Goal: Obtain resource: Obtain resource

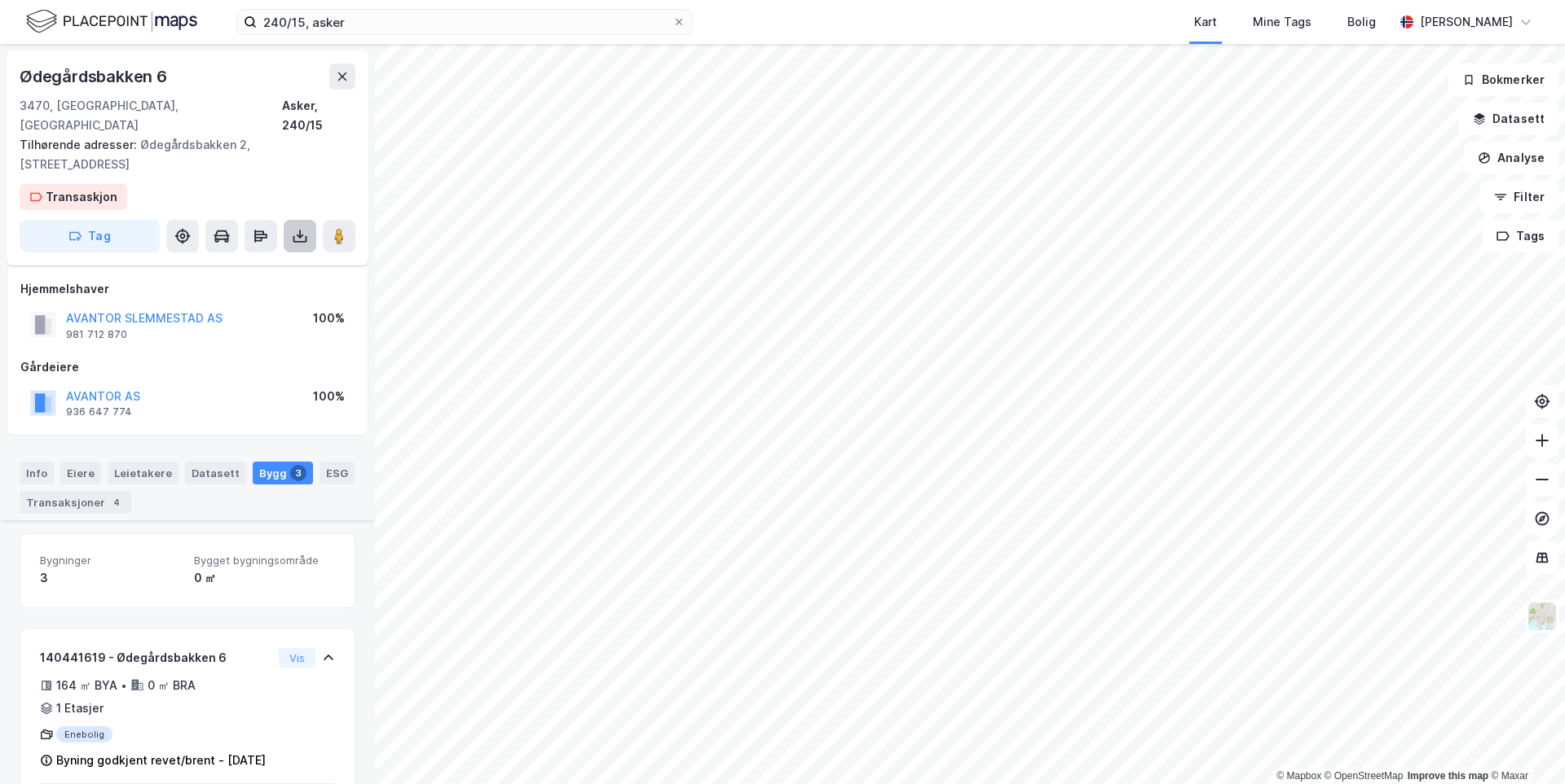
scroll to position [393, 0]
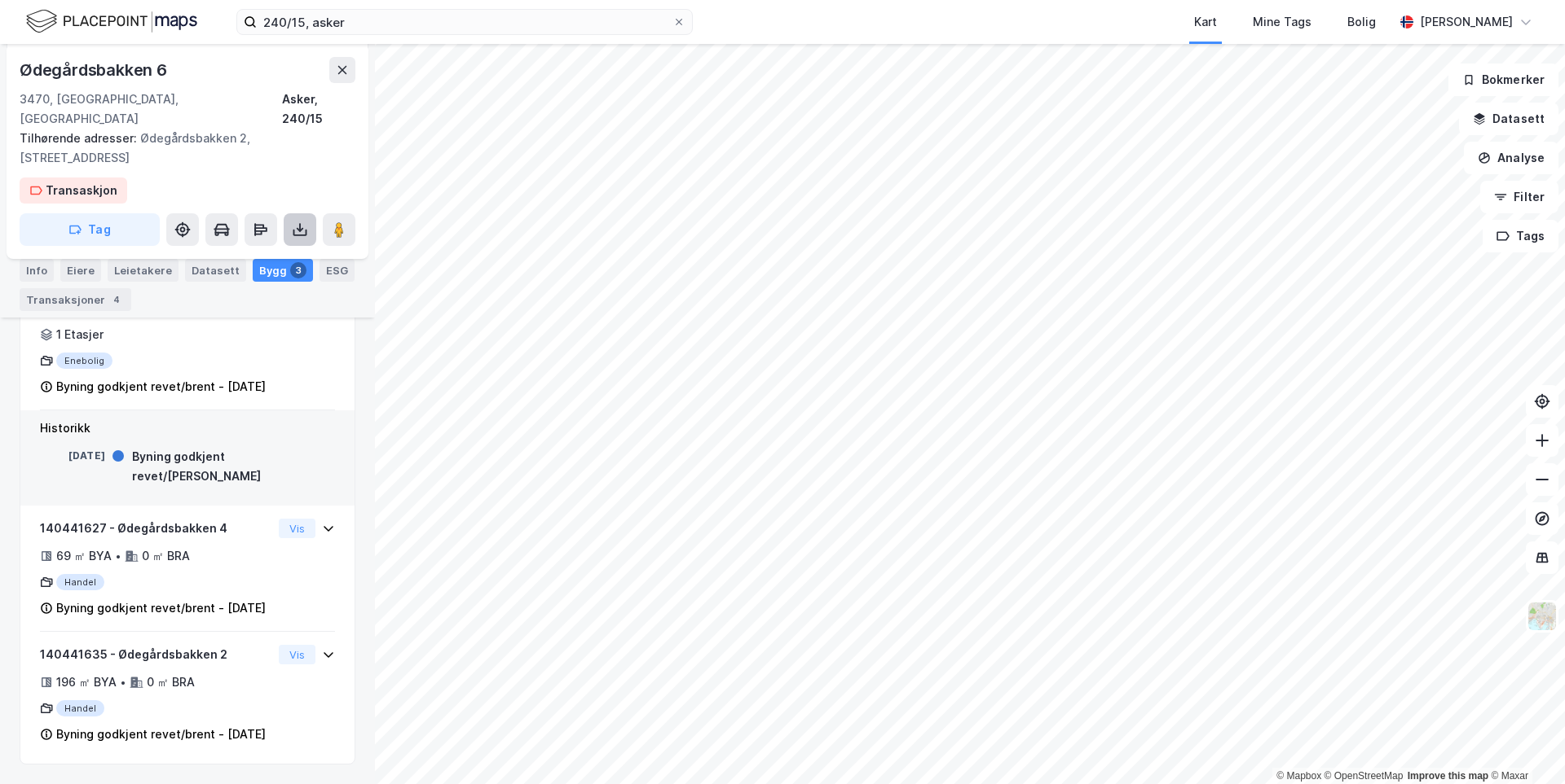
click at [303, 221] on icon at bounding box center [299, 229] width 17 height 17
click at [266, 281] on div "Last ned matrikkelrapport" at bounding box center [239, 287] width 134 height 13
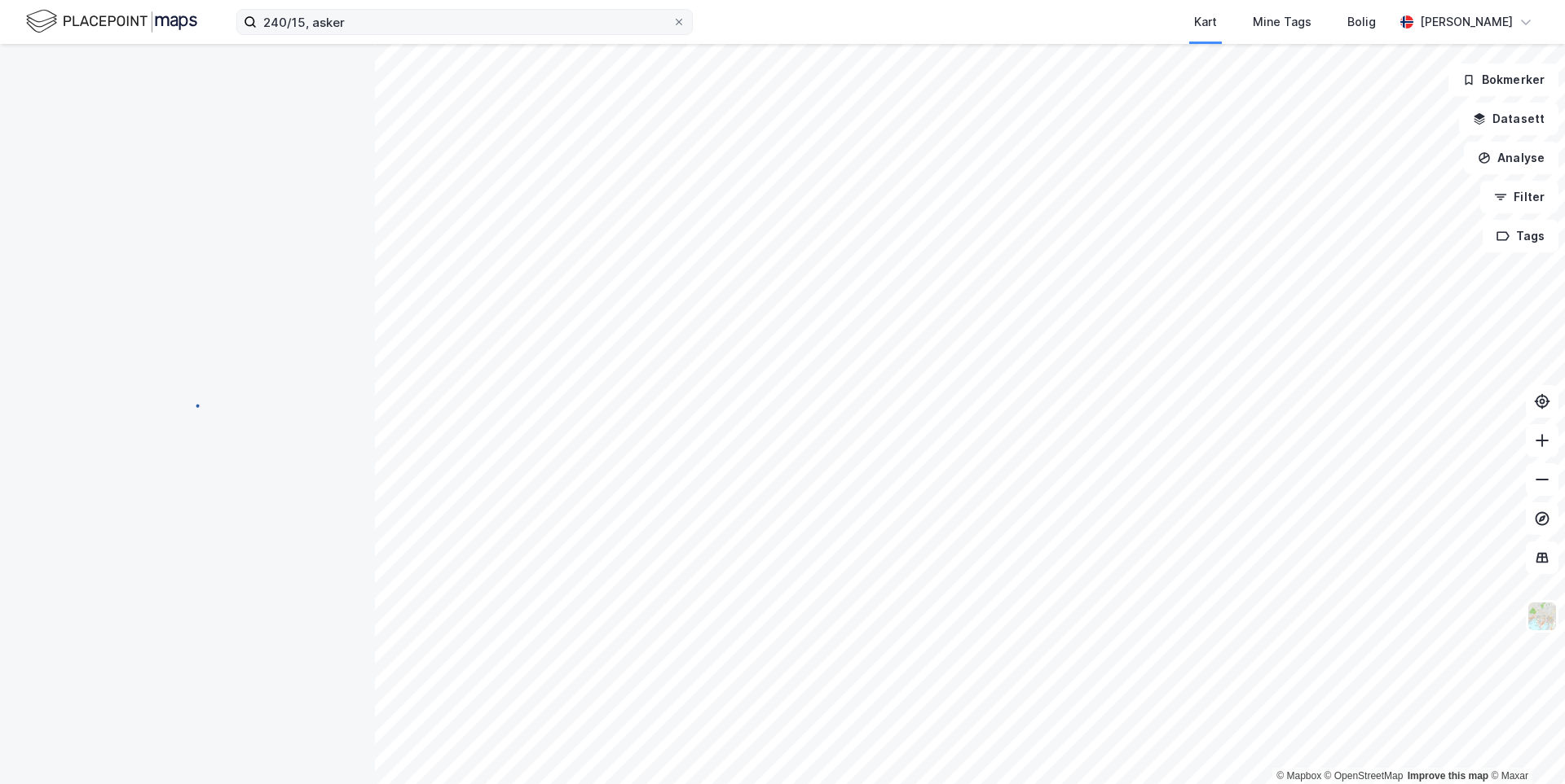
scroll to position [93, 0]
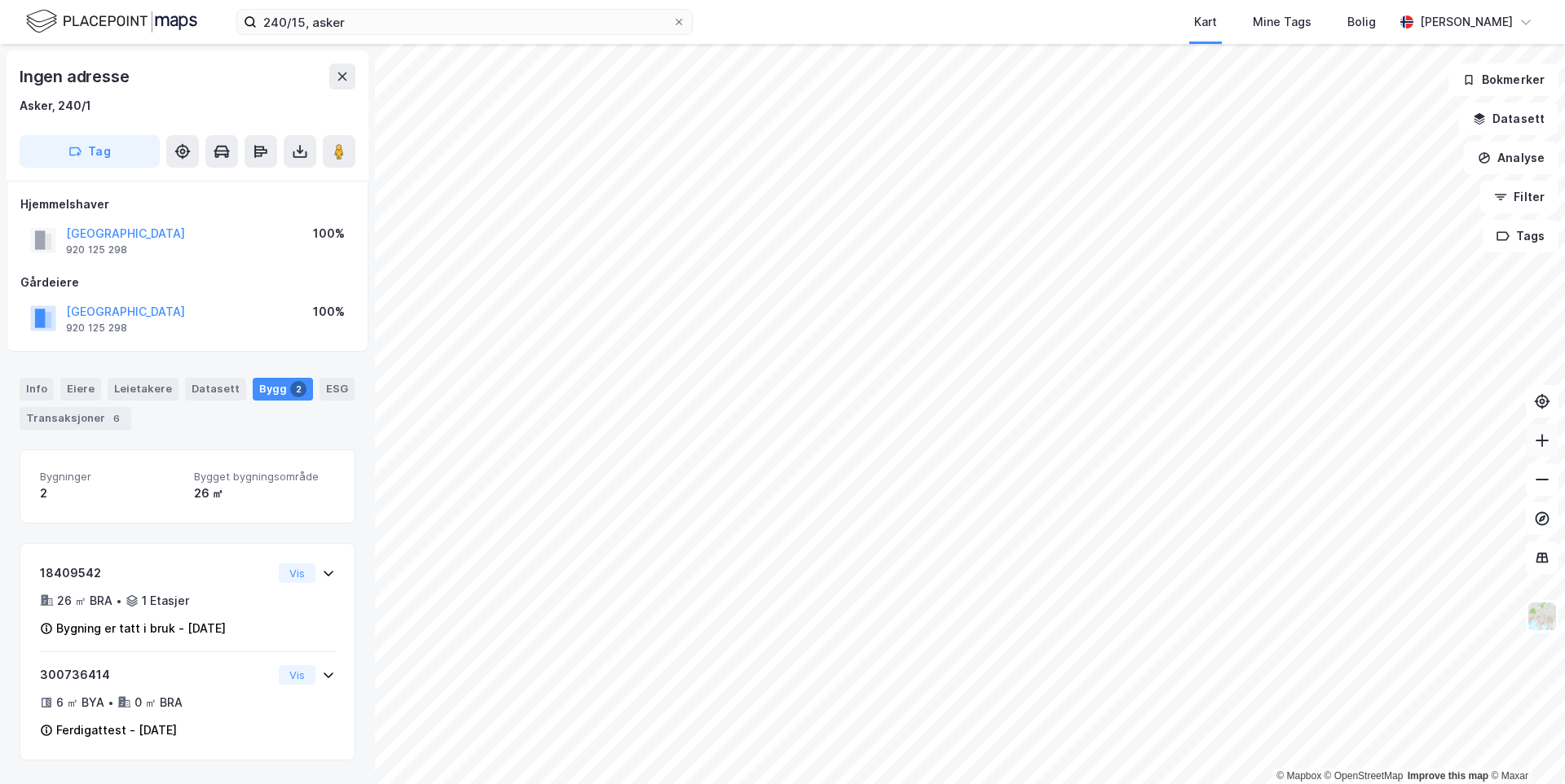
click at [1540, 444] on icon at bounding box center [1542, 440] width 17 height 17
click at [1544, 442] on icon at bounding box center [1542, 440] width 17 height 17
click at [1540, 455] on button at bounding box center [1541, 440] width 32 height 32
click at [1552, 452] on button at bounding box center [1541, 440] width 32 height 32
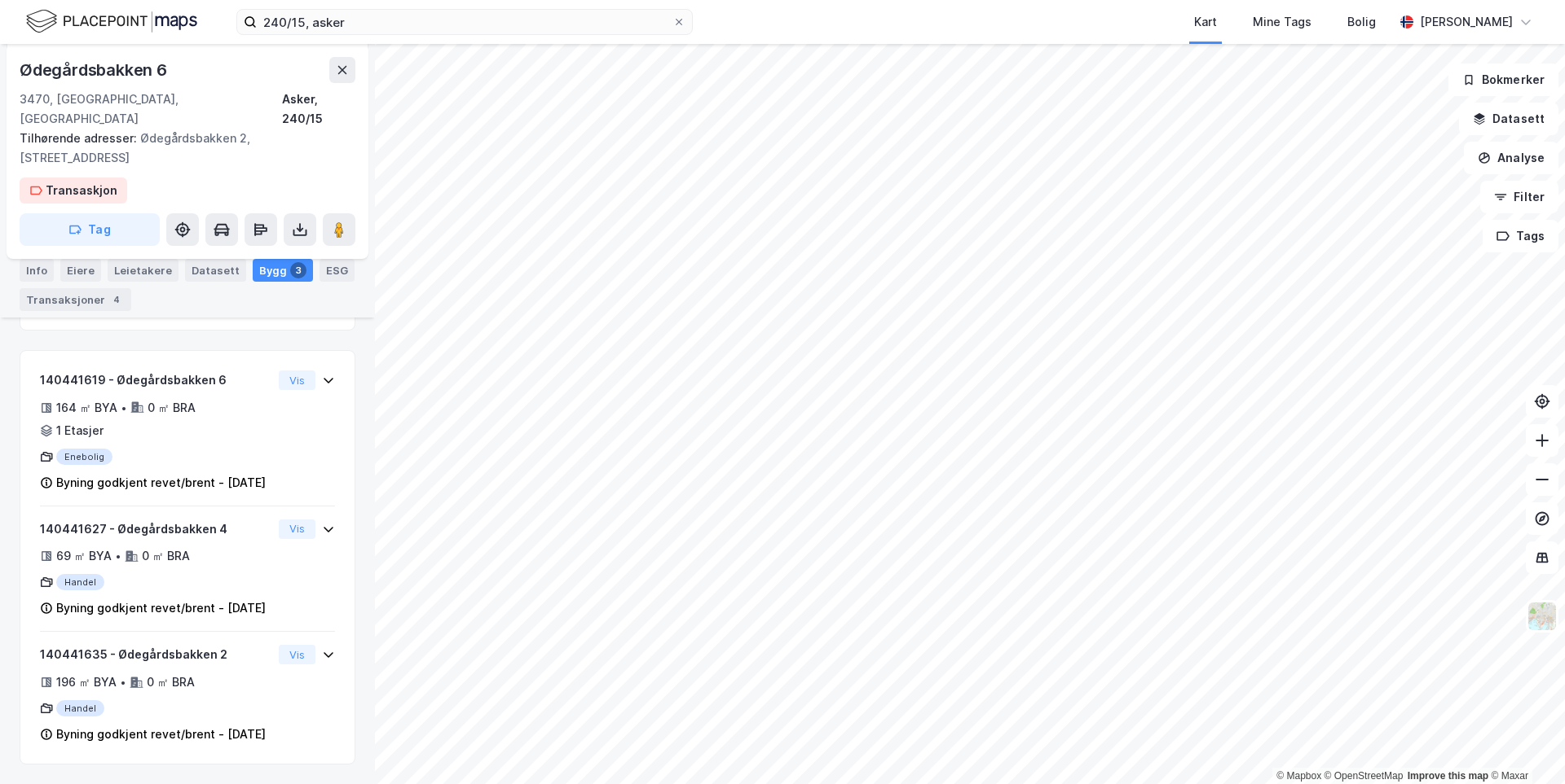
scroll to position [317, 0]
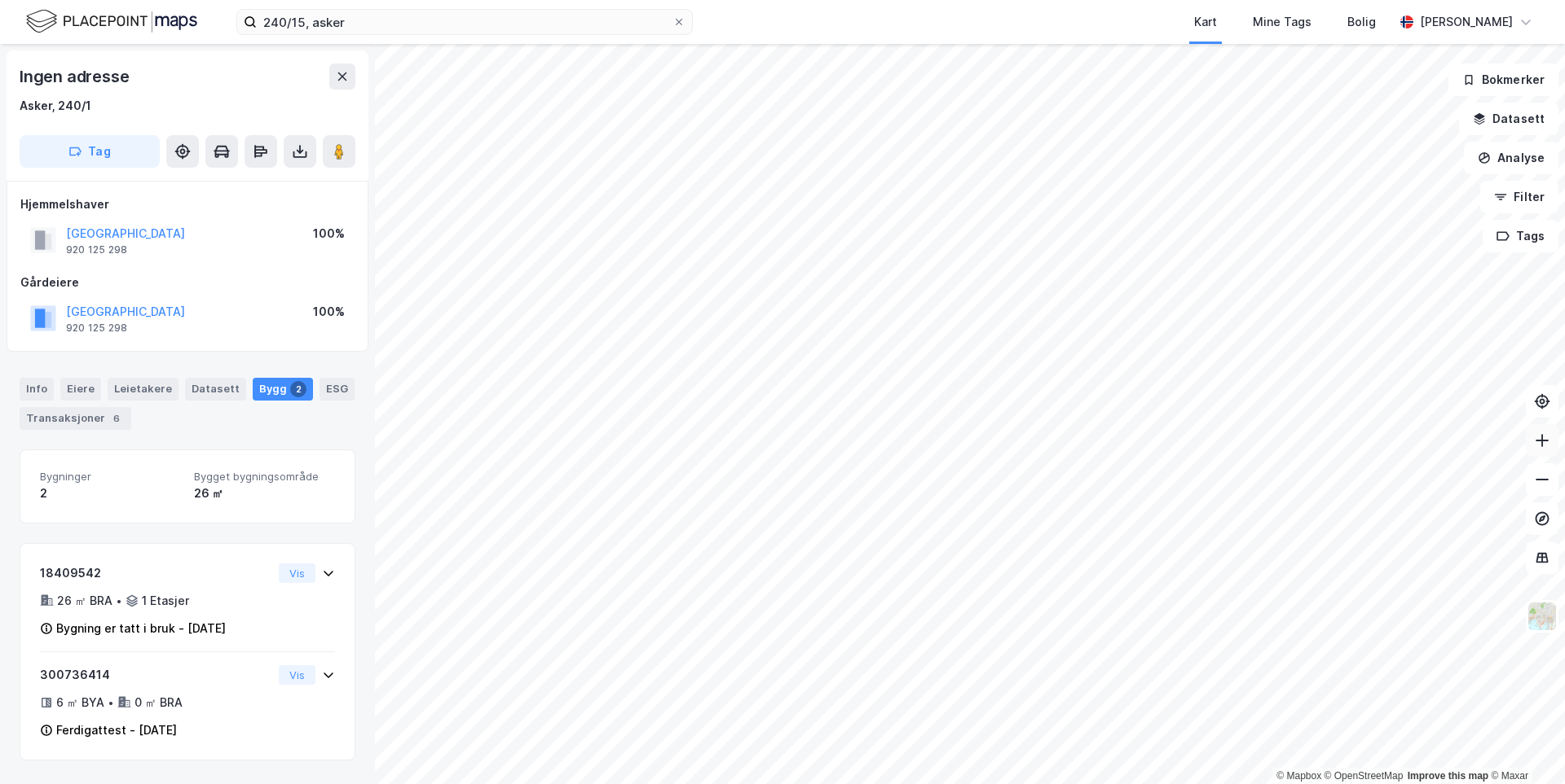
click at [1546, 438] on icon at bounding box center [1542, 440] width 17 height 17
click at [1048, 783] on html "240/15, asker Kart Mine Tags Bolig [PERSON_NAME] © Mapbox © OpenStreetMap Impro…" at bounding box center [782, 392] width 1565 height 784
click at [1538, 440] on icon at bounding box center [1542, 441] width 13 height 2
click at [1546, 443] on icon at bounding box center [1542, 440] width 17 height 17
